Goal: Task Accomplishment & Management: Manage account settings

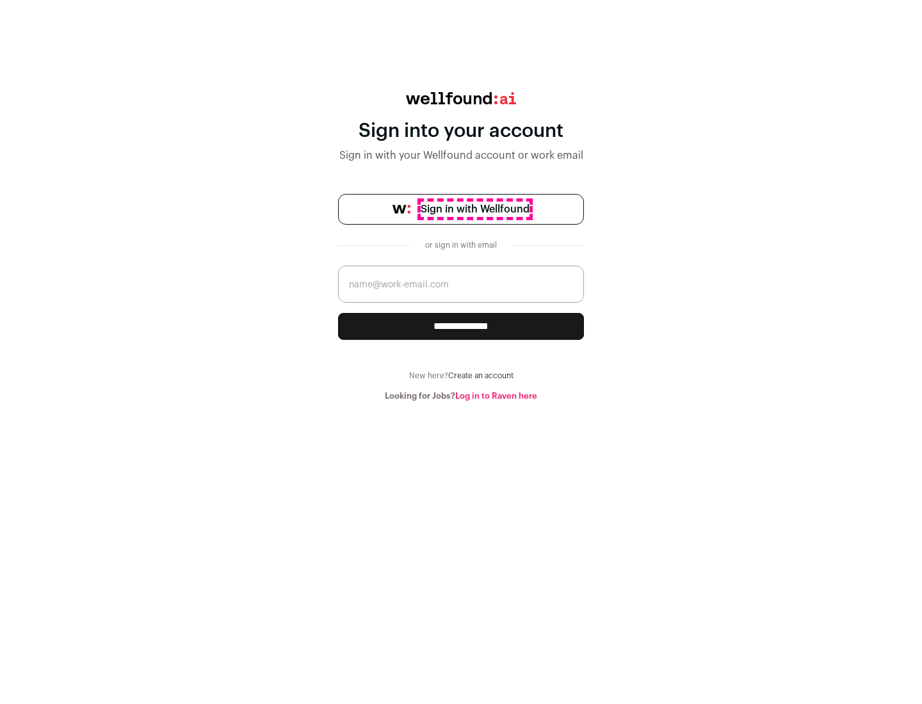
click at [474, 209] on span "Sign in with Wellfound" at bounding box center [474, 209] width 109 height 15
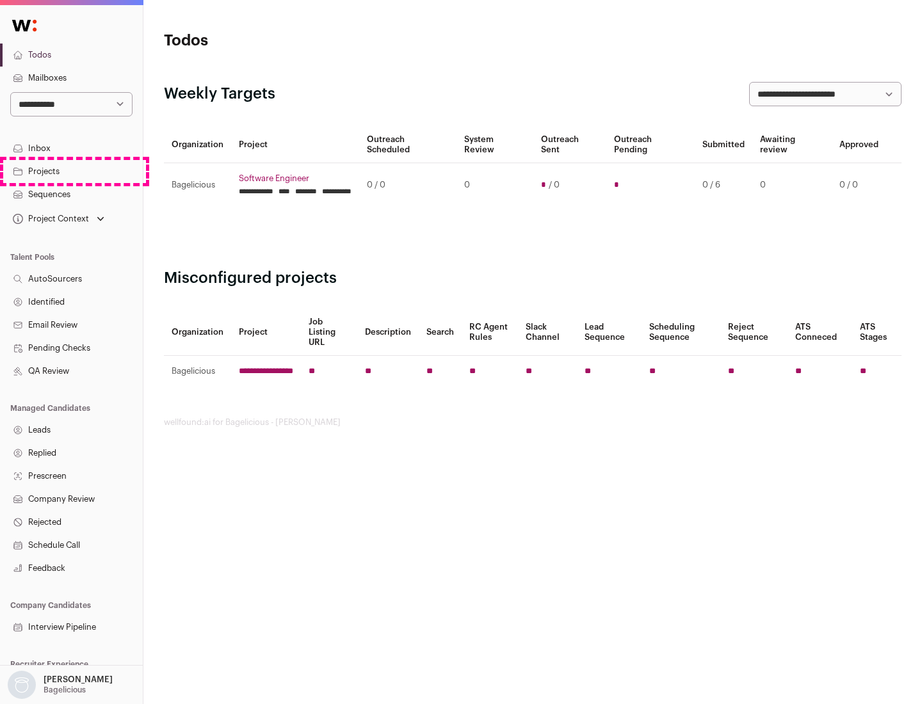
click at [71, 171] on link "Projects" at bounding box center [71, 171] width 143 height 23
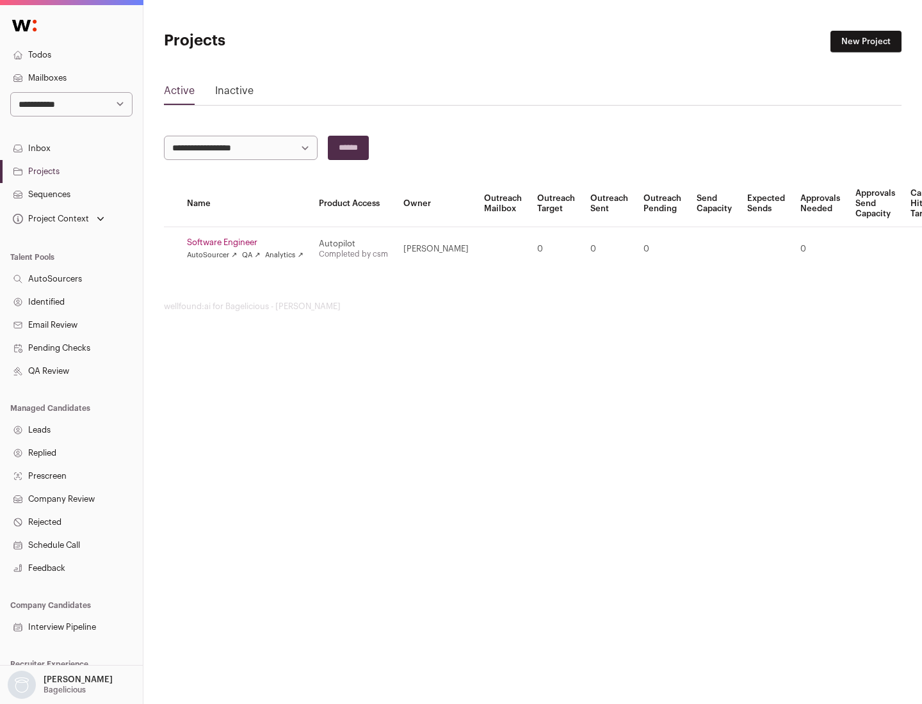
click at [249, 243] on link "Software Engineer" at bounding box center [245, 242] width 116 height 10
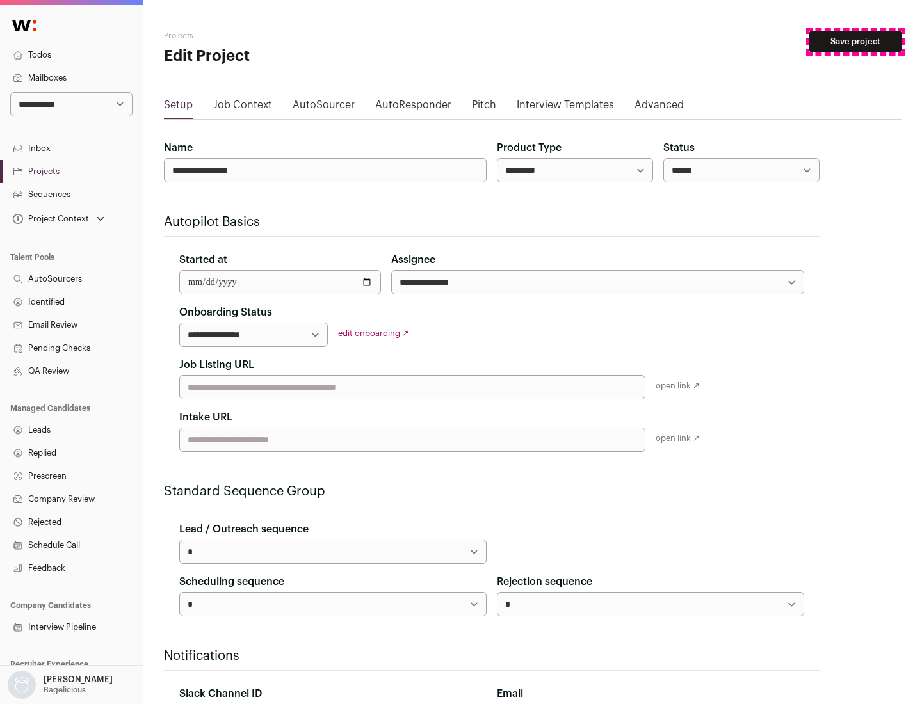
click at [855, 42] on button "Save project" at bounding box center [855, 42] width 92 height 22
